Goal: Use online tool/utility: Utilize a website feature to perform a specific function

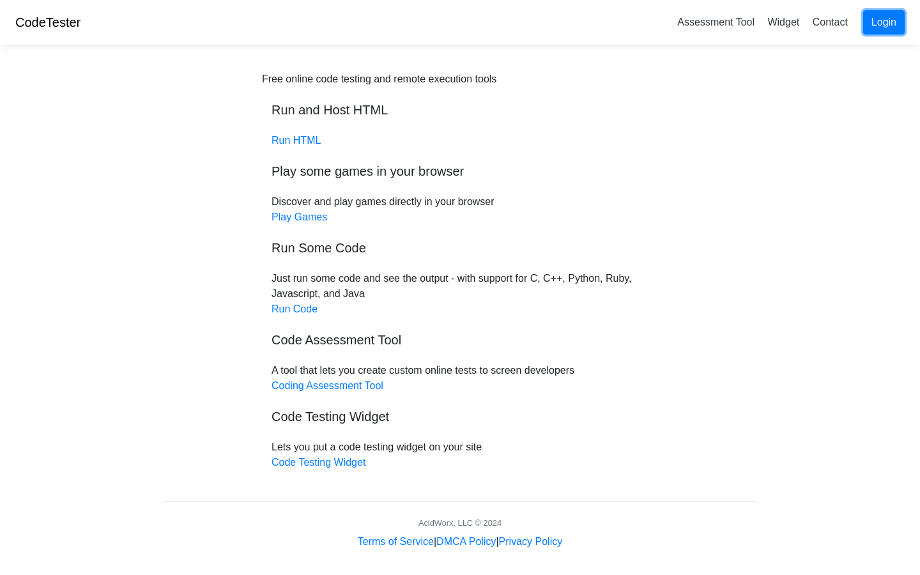
click at [892, 27] on link "Login" at bounding box center [884, 22] width 42 height 24
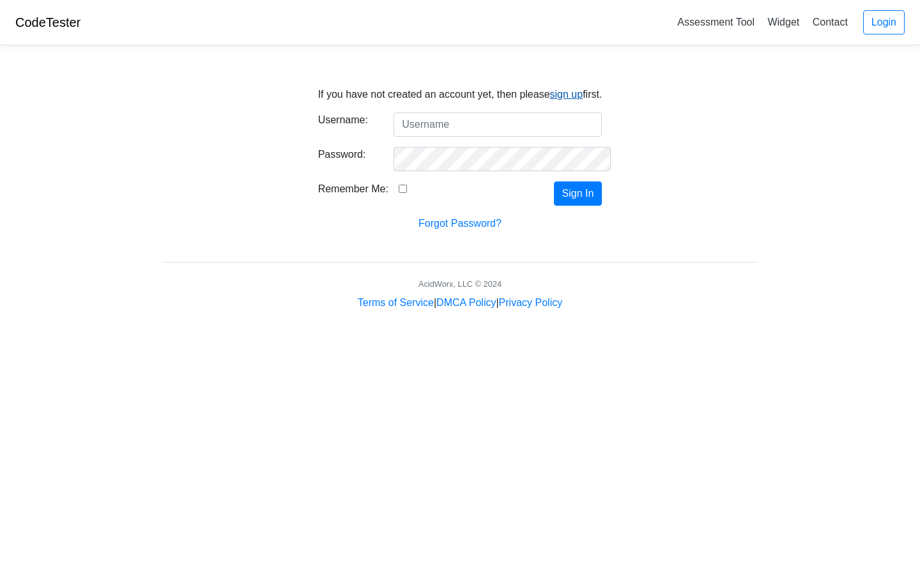
click at [565, 97] on link "sign up" at bounding box center [566, 94] width 33 height 11
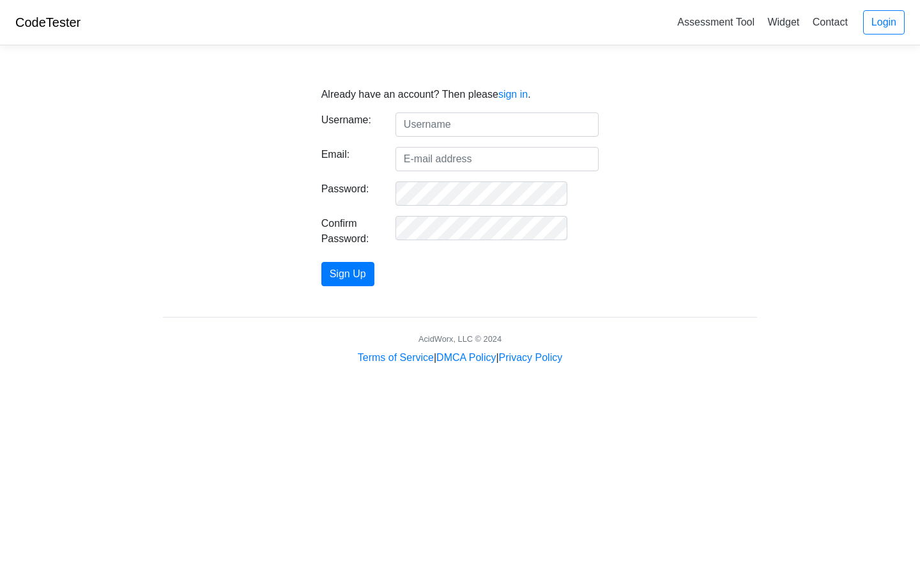
click at [447, 125] on input "text" at bounding box center [497, 124] width 203 height 24
type input "yulia.v.zaitseva@gmail.com"
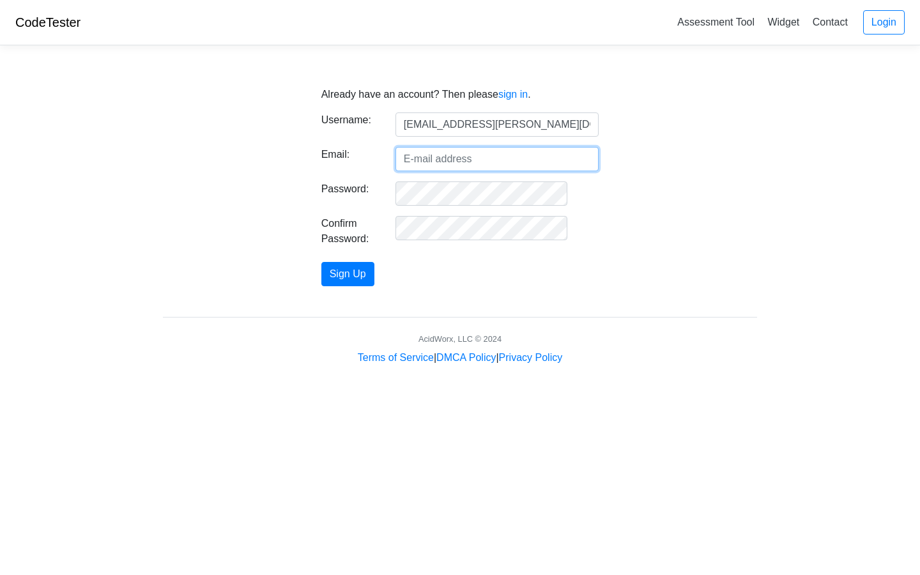
click at [440, 162] on input "Email:" at bounding box center [497, 159] width 203 height 24
type input "yulia.v.zaitseva@gmail.com"
click at [542, 124] on input "yulia.v.zaitseva@gmail.com" at bounding box center [497, 124] width 203 height 24
drag, startPoint x: 543, startPoint y: 127, endPoint x: 357, endPoint y: 122, distance: 186.0
click at [357, 122] on div "Username: yulia.v.zaitseva@gmail.com" at bounding box center [460, 124] width 297 height 24
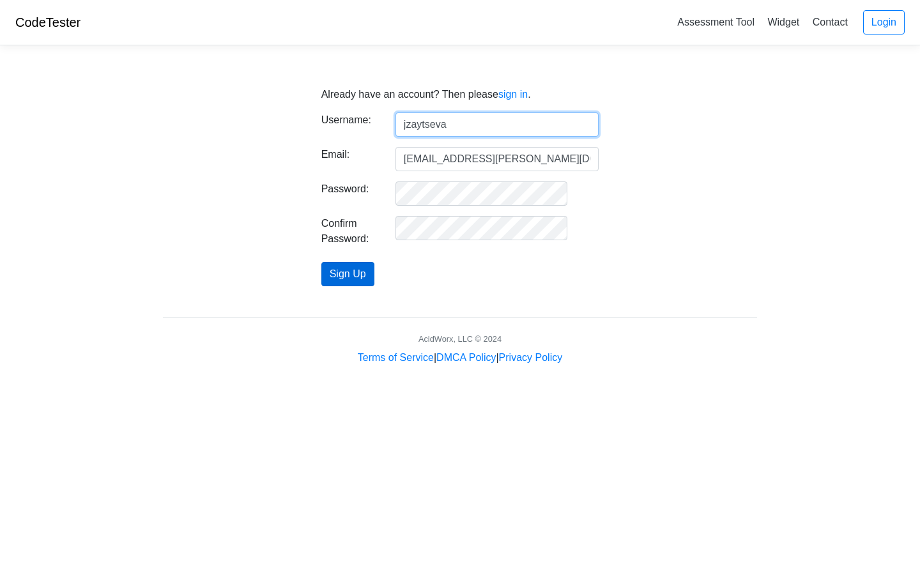
type input "jzaytseva"
click at [374, 279] on button "Sign Up" at bounding box center [347, 274] width 53 height 24
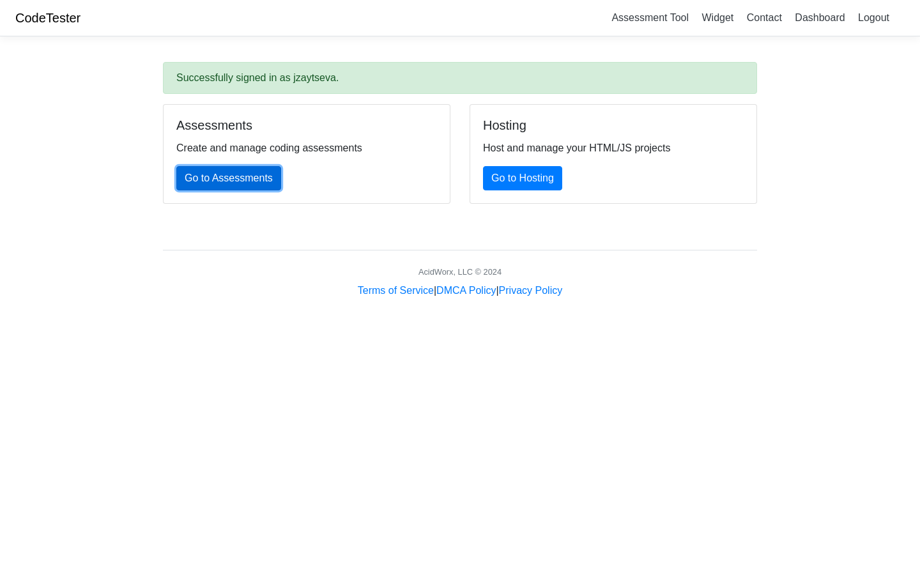
click at [258, 168] on link "Go to Assessments" at bounding box center [228, 178] width 105 height 24
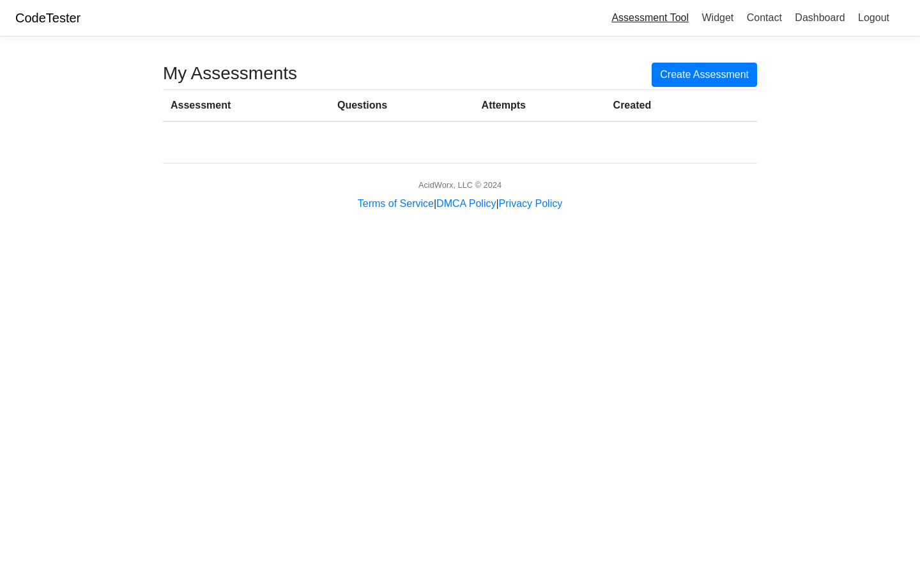
click at [656, 20] on link "Assessment Tool" at bounding box center [650, 17] width 88 height 21
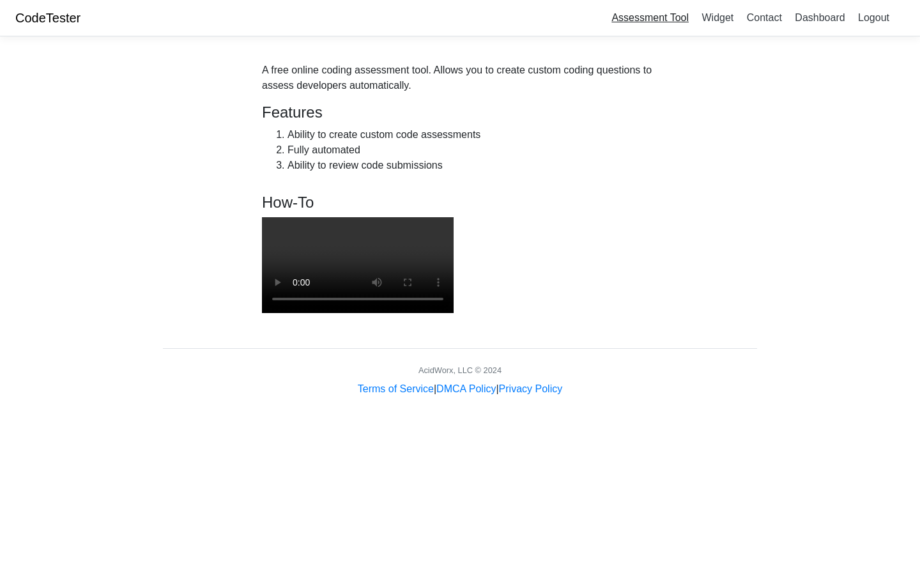
click at [640, 15] on link "Assessment Tool" at bounding box center [650, 17] width 88 height 21
click at [70, 21] on link "CodeTester" at bounding box center [47, 18] width 65 height 14
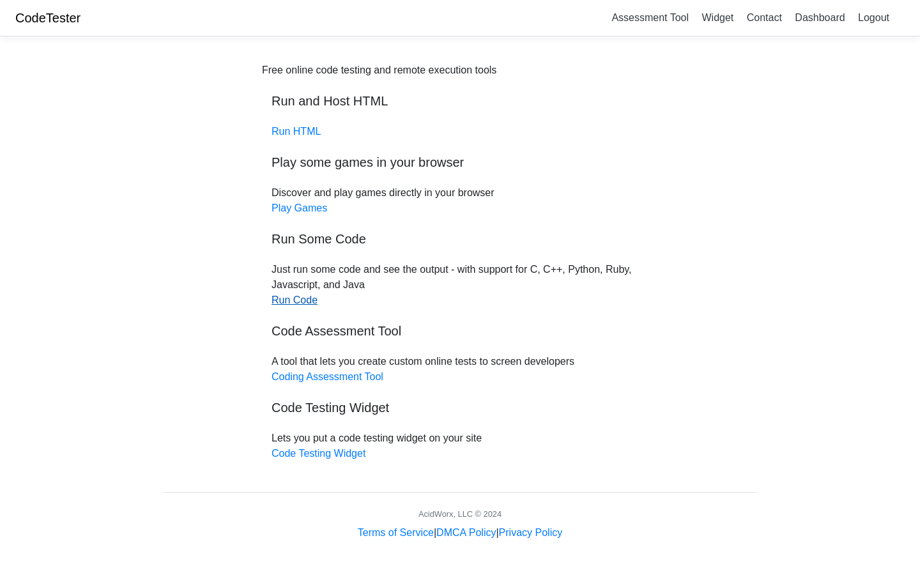
click at [300, 298] on link "Run Code" at bounding box center [295, 300] width 46 height 11
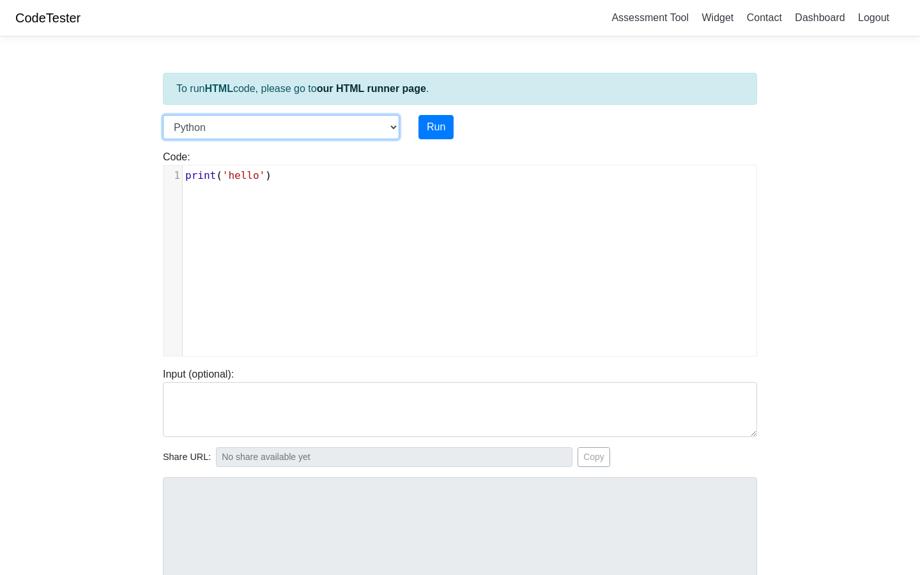
click at [394, 128] on select "C C++ Go Java Javascript Python Ruby" at bounding box center [281, 127] width 236 height 24
select select "c"
click at [163, 115] on select "C C++ Go Java Javascript Python Ruby" at bounding box center [281, 127] width 236 height 24
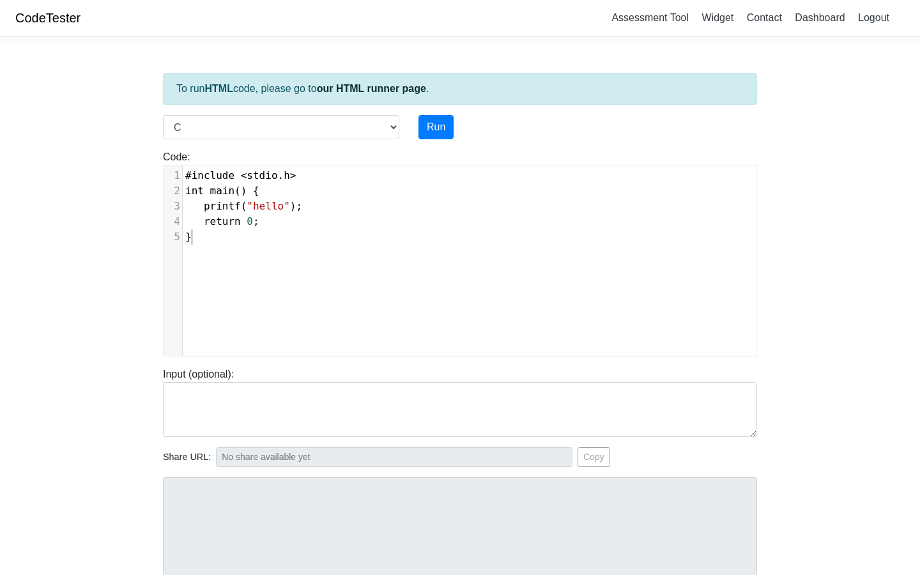
scroll to position [5, 0]
type textarea "#include <stdio.h> int main() { printf("hello"); return 0; }"
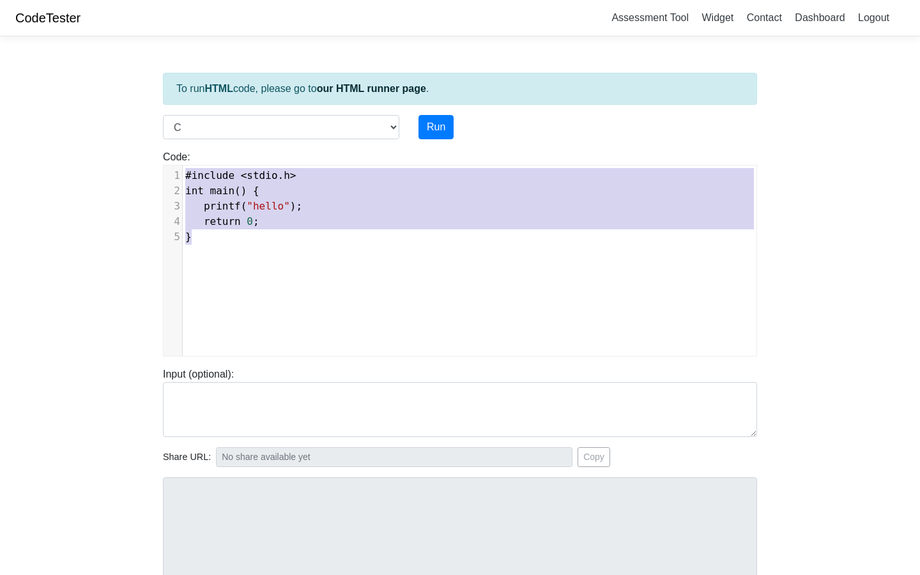
drag, startPoint x: 235, startPoint y: 238, endPoint x: 178, endPoint y: 156, distance: 100.0
click at [178, 156] on div "Code: #include <stdio.h> int main() { printf("hello"); return 0; } #include <st…" at bounding box center [459, 253] width 613 height 207
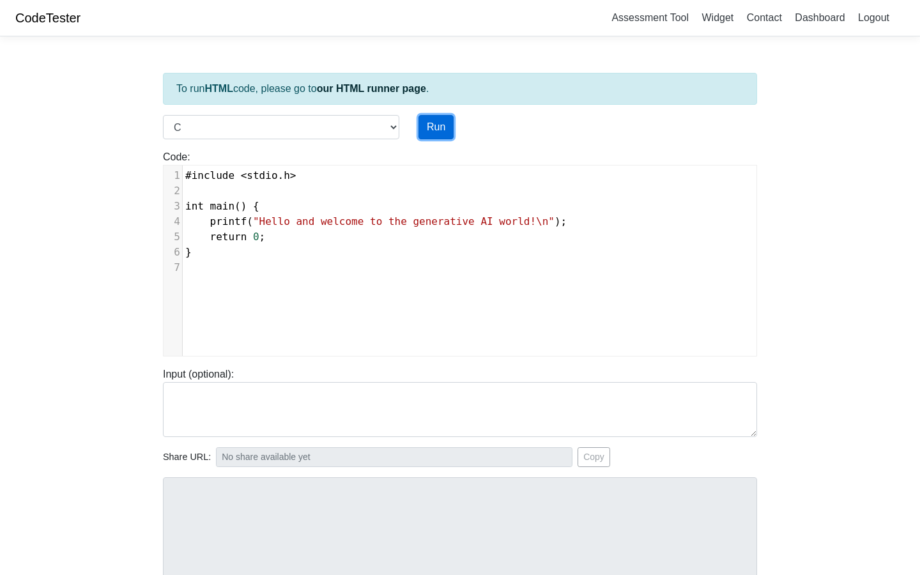
click at [433, 130] on button "Run" at bounding box center [436, 127] width 35 height 24
type input "https://codetester.io/runner?s=yGzRgZOdWJ"
type textarea "Stdout: Hello and welcome to the generative AI world!"
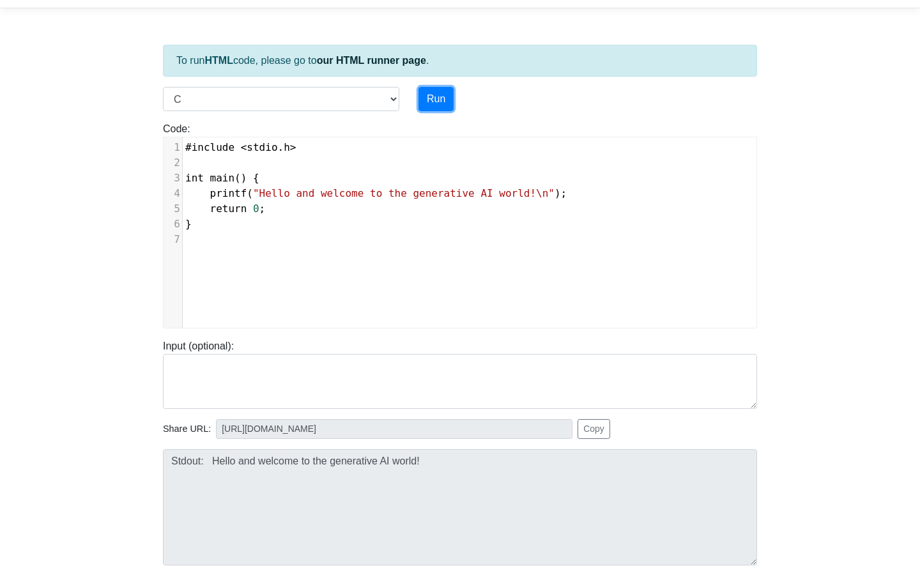
scroll to position [0, 0]
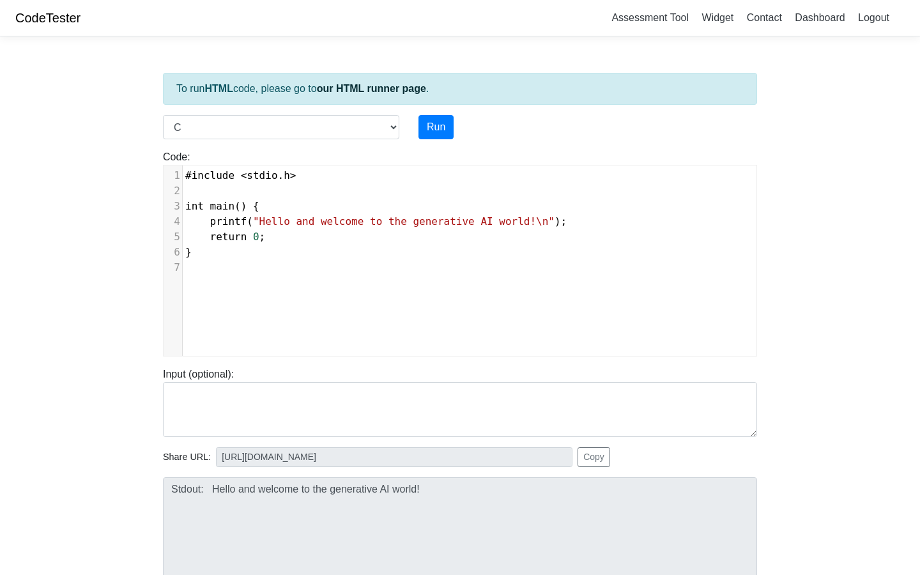
click at [70, 181] on body "CodeTester Assessment Tool Widget Contact Dashboard Logout To run HTML code, pl…" at bounding box center [460, 336] width 920 height 673
click at [70, 18] on link "CodeTester" at bounding box center [47, 18] width 65 height 14
